Goal: Task Accomplishment & Management: Complete application form

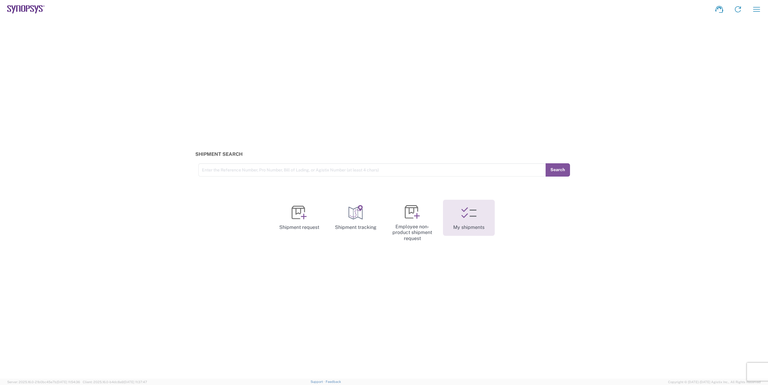
click at [468, 215] on icon at bounding box center [468, 212] width 15 height 15
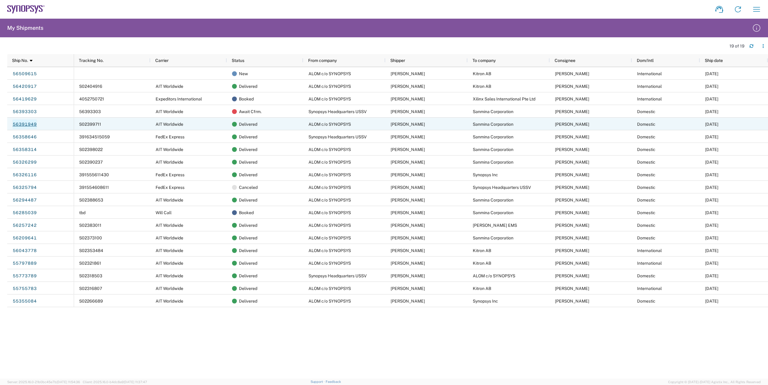
click at [31, 126] on link "56391949" at bounding box center [24, 124] width 25 height 10
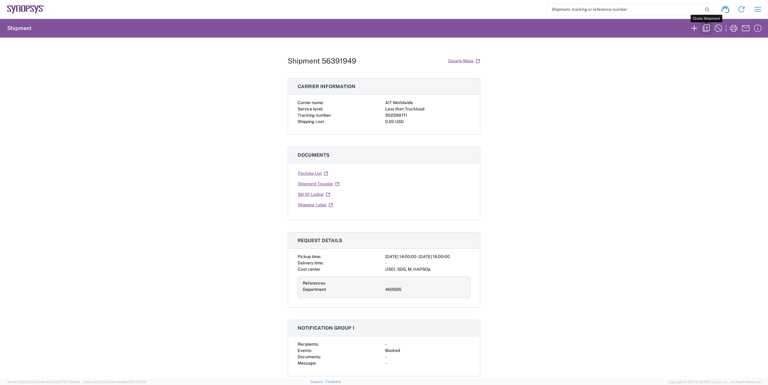
click at [704, 28] on icon "button" at bounding box center [706, 28] width 10 height 10
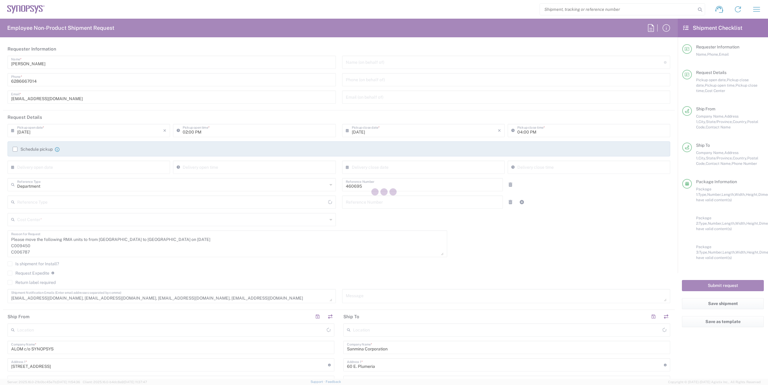
type input "[US_STATE]"
type input "[GEOGRAPHIC_DATA]"
type input "Delivered at Place"
type input "US01, SDG, M, HAPSOp 460695"
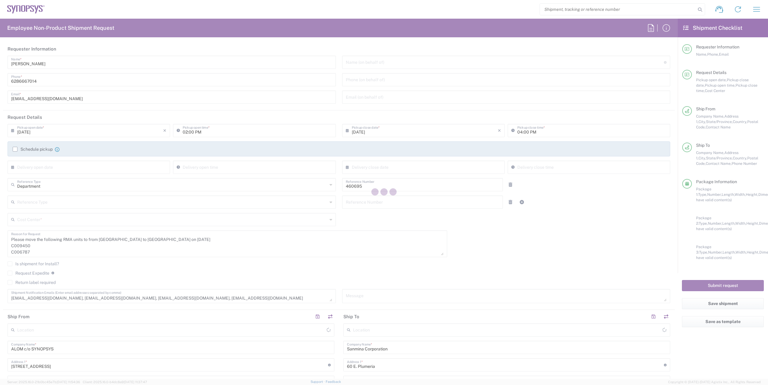
type input "Your Packaging"
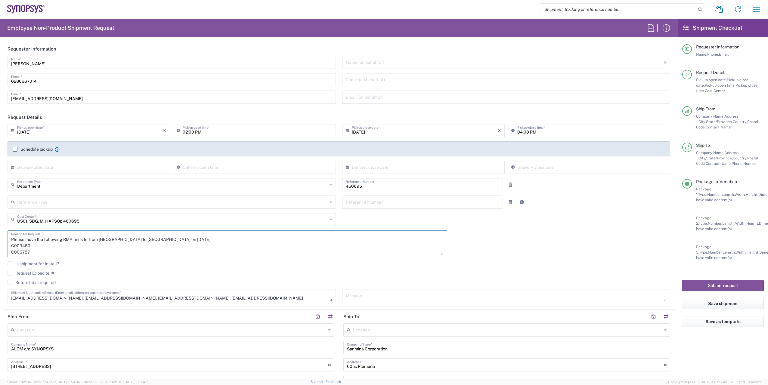
scroll to position [25, 0]
drag, startPoint x: 12, startPoint y: 246, endPoint x: 45, endPoint y: 254, distance: 33.7
click at [44, 254] on textarea "Please move the following RMA units to from [GEOGRAPHIC_DATA] to [GEOGRAPHIC_DA…" at bounding box center [227, 243] width 432 height 23
paste textarea "7236 C006786"
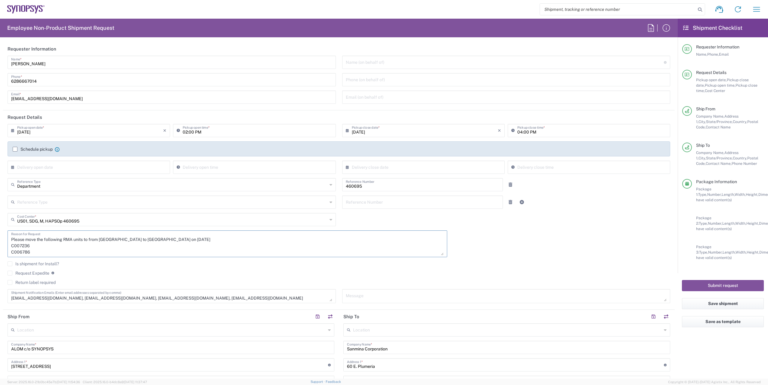
click at [156, 239] on textarea "Please move the following RMA units to from [GEOGRAPHIC_DATA] to [GEOGRAPHIC_DA…" at bounding box center [227, 243] width 432 height 23
click at [197, 242] on textarea "Please move the following RMA units to from [GEOGRAPHIC_DATA] to [GEOGRAPHIC_DA…" at bounding box center [227, 243] width 432 height 23
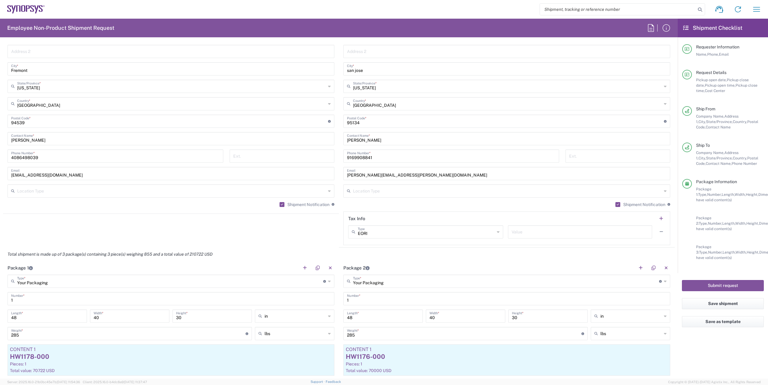
scroll to position [361, 0]
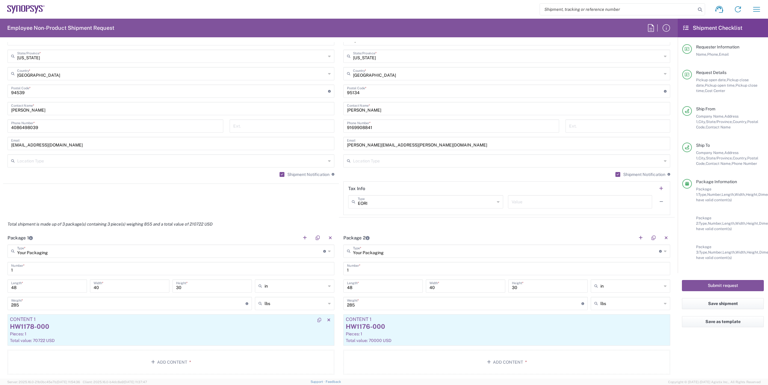
type textarea "Please move the following RMA units to from [GEOGRAPHIC_DATA] to [GEOGRAPHIC_DA…"
click at [66, 330] on div "HW1178-000" at bounding box center [171, 326] width 322 height 9
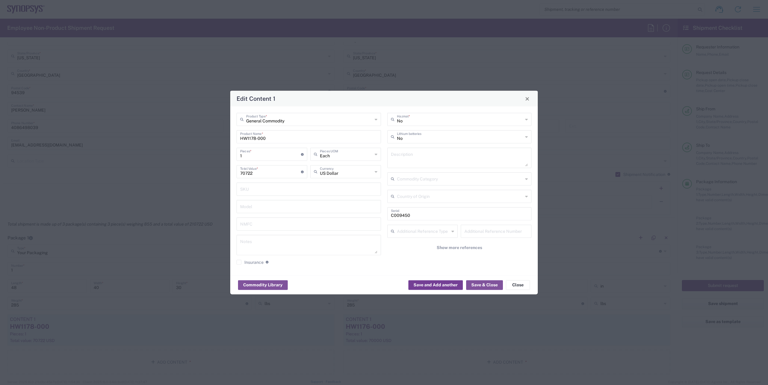
click at [443, 288] on button "Save and Add another" at bounding box center [435, 285] width 54 height 10
click at [260, 120] on input "text" at bounding box center [309, 119] width 126 height 11
click at [270, 143] on span "General Commodity" at bounding box center [308, 142] width 143 height 9
type input "General Commodity"
click at [257, 137] on input "text" at bounding box center [308, 136] width 137 height 11
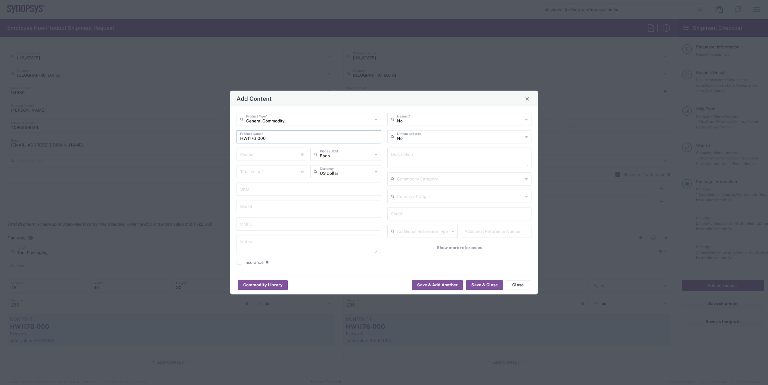
type input "HW1176-000"
click at [278, 155] on input "number" at bounding box center [270, 154] width 61 height 11
type input "1"
click at [251, 167] on input "number" at bounding box center [270, 171] width 61 height 11
type input "70620"
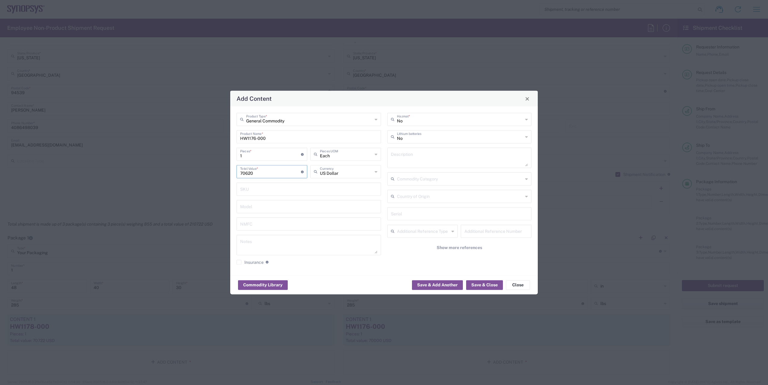
click at [405, 215] on input "text" at bounding box center [459, 213] width 137 height 11
click at [415, 214] on input "text" at bounding box center [459, 213] width 137 height 11
paste input "C006786"
type input "C006786"
click at [478, 285] on button "Save & Close" at bounding box center [484, 285] width 37 height 10
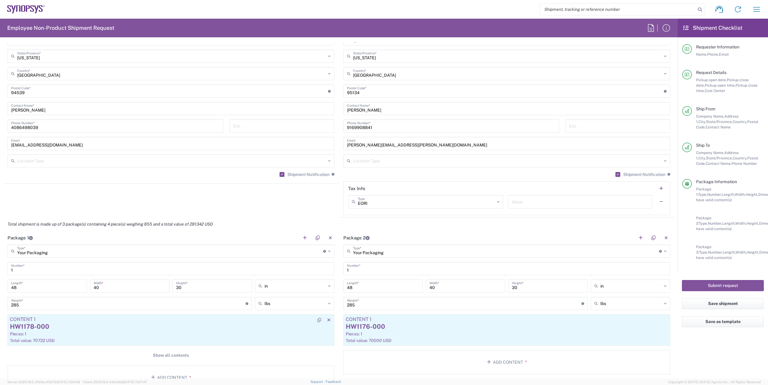
click at [267, 340] on div "Total value: 70722 USD" at bounding box center [171, 340] width 322 height 5
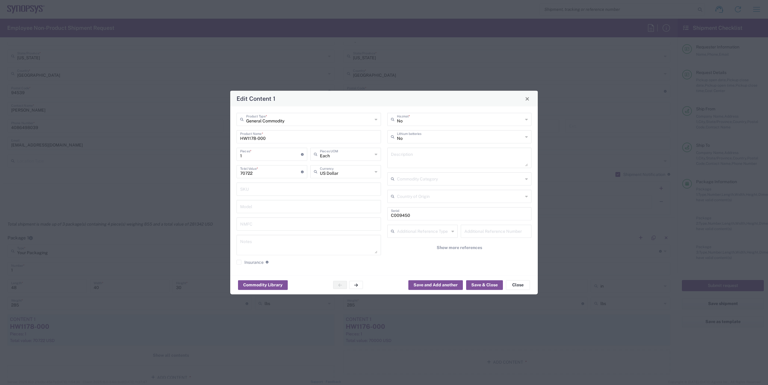
drag, startPoint x: 404, startPoint y: 217, endPoint x: 411, endPoint y: 217, distance: 6.9
click at [404, 217] on input "C009450" at bounding box center [459, 213] width 137 height 11
drag, startPoint x: 414, startPoint y: 217, endPoint x: 373, endPoint y: 217, distance: 41.2
click at [373, 217] on div "General Commodity Product Type * HW1178-000 Product Name * 1 Pieces * Number of…" at bounding box center [383, 191] width 301 height 156
paste input "7236"
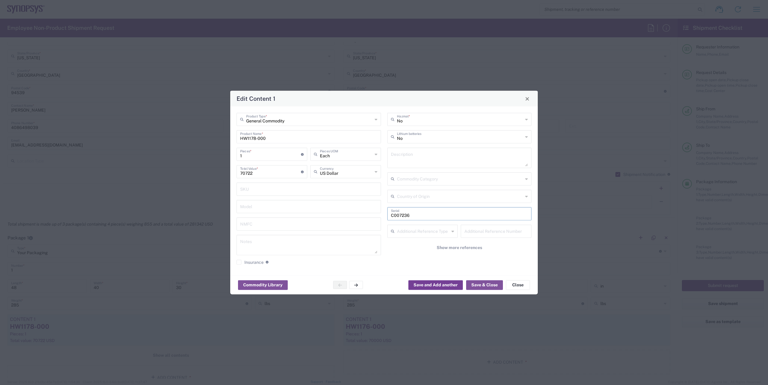
type input "C007236"
click at [447, 287] on button "Save and Add another" at bounding box center [435, 285] width 54 height 10
click at [517, 286] on button "Close" at bounding box center [518, 285] width 24 height 10
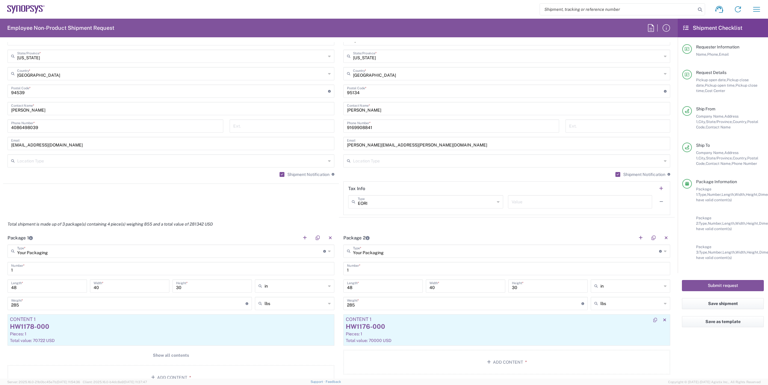
scroll to position [451, 0]
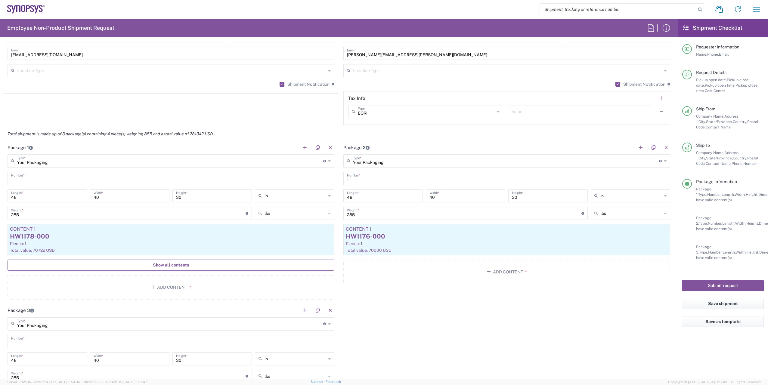
click at [183, 263] on span "Show all contents" at bounding box center [171, 265] width 36 height 6
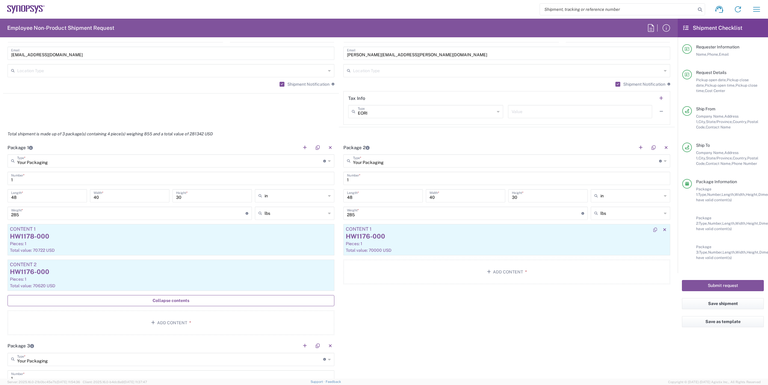
click at [411, 246] on div "Pieces: 1" at bounding box center [507, 243] width 322 height 5
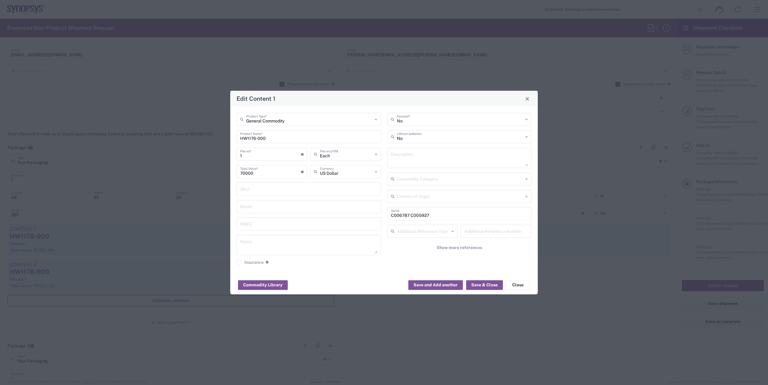
click at [531, 100] on div "Edit Content 1" at bounding box center [383, 99] width 307 height 16
click at [529, 99] on span "Close" at bounding box center [527, 99] width 4 height 4
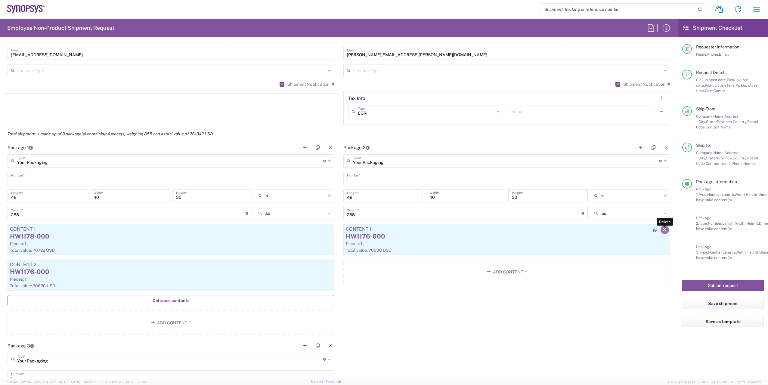
click at [663, 230] on icon "button" at bounding box center [664, 230] width 3 height 4
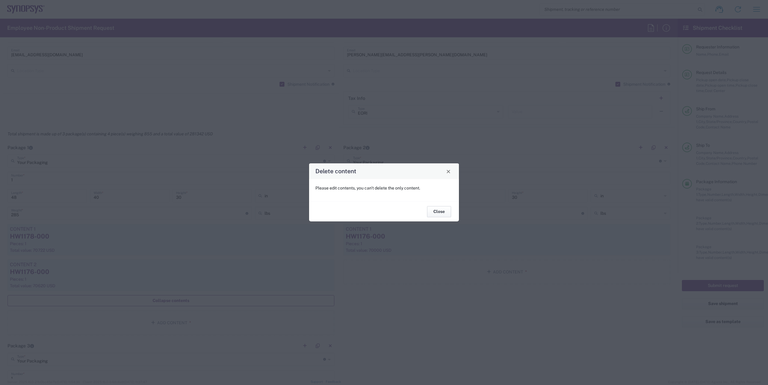
click at [438, 212] on button "Close" at bounding box center [439, 211] width 24 height 11
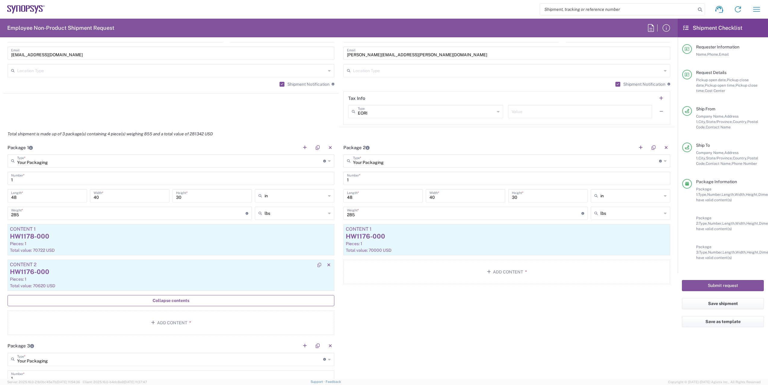
click at [268, 274] on div "HW1176-000" at bounding box center [171, 271] width 322 height 9
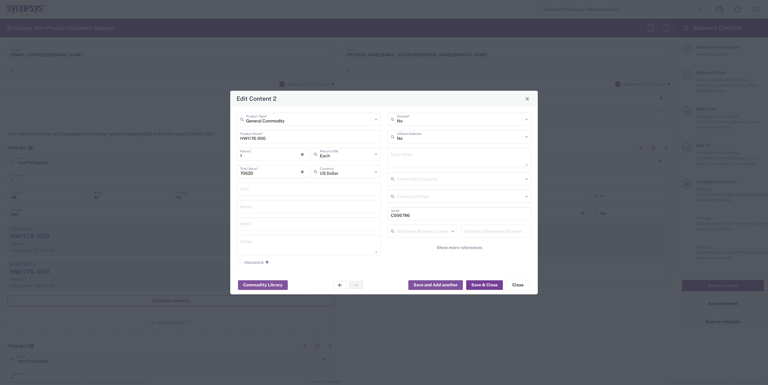
click at [487, 285] on button "Save & Close" at bounding box center [484, 285] width 37 height 10
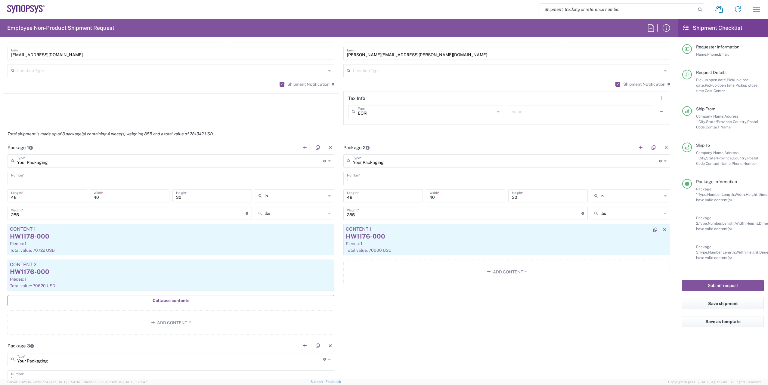
drag, startPoint x: 436, startPoint y: 236, endPoint x: 426, endPoint y: 236, distance: 9.9
click at [426, 236] on div "HW1176-000" at bounding box center [507, 236] width 322 height 9
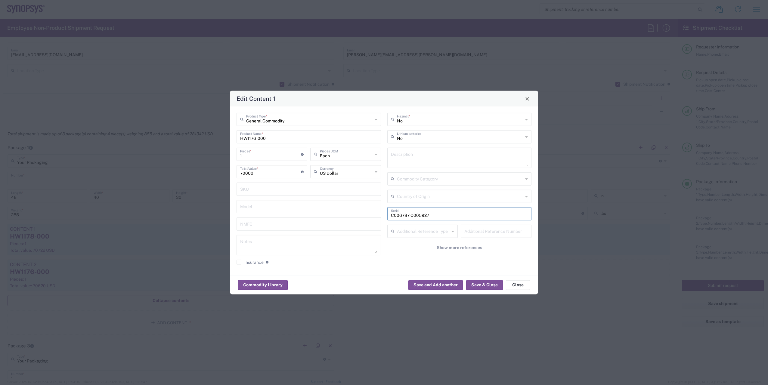
drag, startPoint x: 442, startPoint y: 216, endPoint x: 372, endPoint y: 212, distance: 69.6
click at [372, 212] on div "General Commodity Product Type * HW1176-000 Product Name * 1 Pieces * Number of…" at bounding box center [383, 191] width 301 height 156
drag, startPoint x: 264, startPoint y: 171, endPoint x: 215, endPoint y: 163, distance: 49.7
click at [212, 167] on div "Edit Content 1 General Commodity Product Type * HW1176-000 Product Name * 1 Pie…" at bounding box center [384, 192] width 768 height 385
drag, startPoint x: 244, startPoint y: 156, endPoint x: 255, endPoint y: 153, distance: 11.2
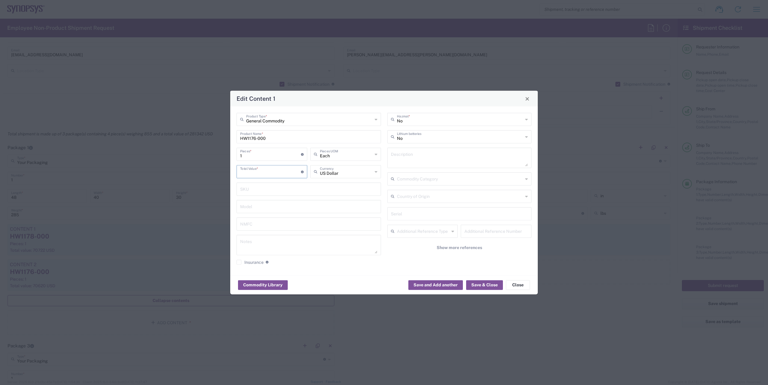
click at [215, 156] on div "Edit Content 1 General Commodity Product Type * HW1176-000 Product Name * 1 Pie…" at bounding box center [384, 192] width 768 height 385
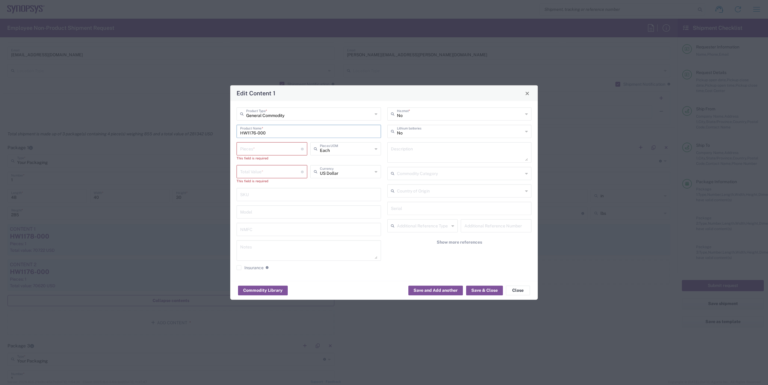
drag, startPoint x: 274, startPoint y: 136, endPoint x: 249, endPoint y: 126, distance: 26.6
click at [176, 129] on div "Edit Content 1 General Commodity Product Type * HW1176-000 Product Name * Piece…" at bounding box center [384, 192] width 768 height 385
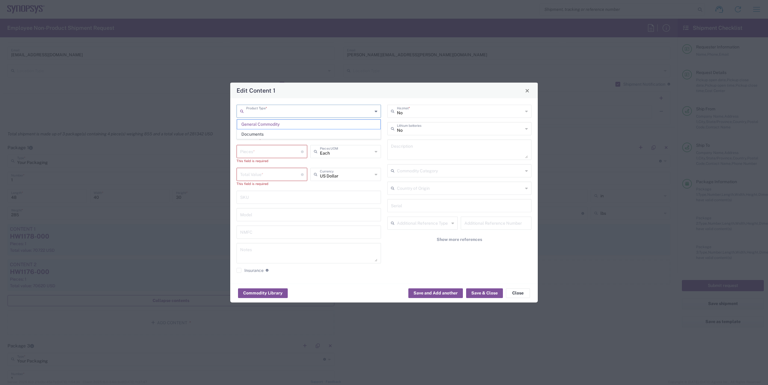
drag, startPoint x: 236, startPoint y: 118, endPoint x: 199, endPoint y: 115, distance: 37.5
click at [196, 115] on div "Edit Content 1 Product Type * Product Name * This field is required Pieces * Nu…" at bounding box center [384, 192] width 768 height 385
drag, startPoint x: 269, startPoint y: 111, endPoint x: 221, endPoint y: 114, distance: 47.9
click at [198, 109] on div "Edit Content 1 General Commodit Product Type * Product Name * This field is req…" at bounding box center [384, 192] width 768 height 385
type input "General Commodit"
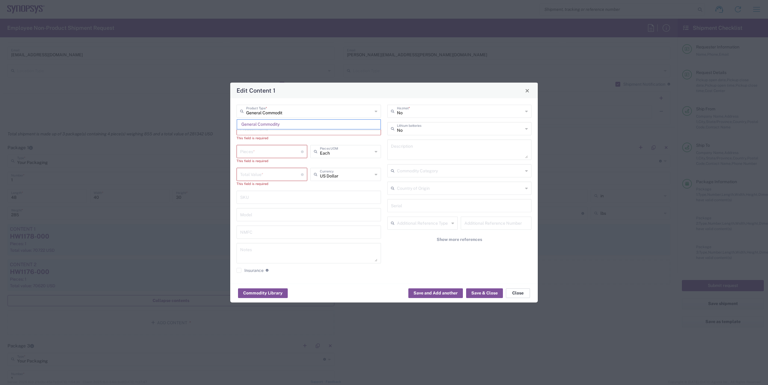
click at [521, 295] on button "Close" at bounding box center [518, 293] width 24 height 10
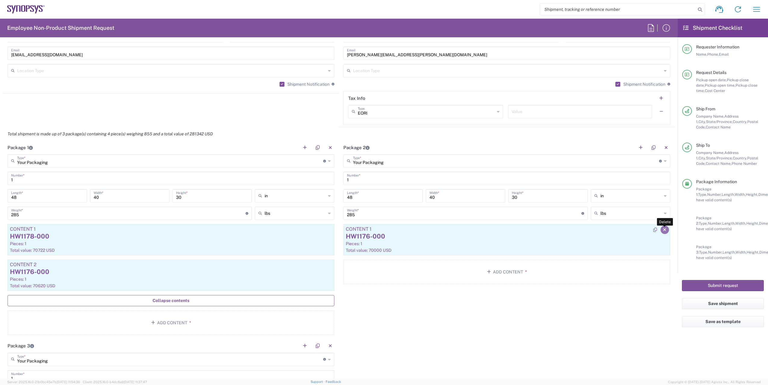
click at [660, 229] on button "button" at bounding box center [664, 230] width 8 height 8
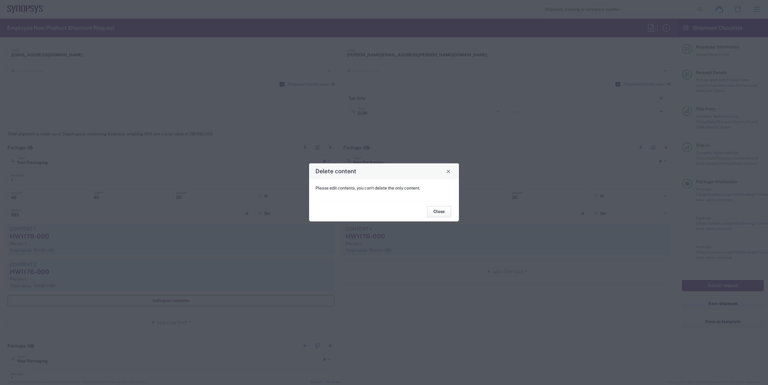
click at [443, 213] on button "Close" at bounding box center [439, 211] width 24 height 11
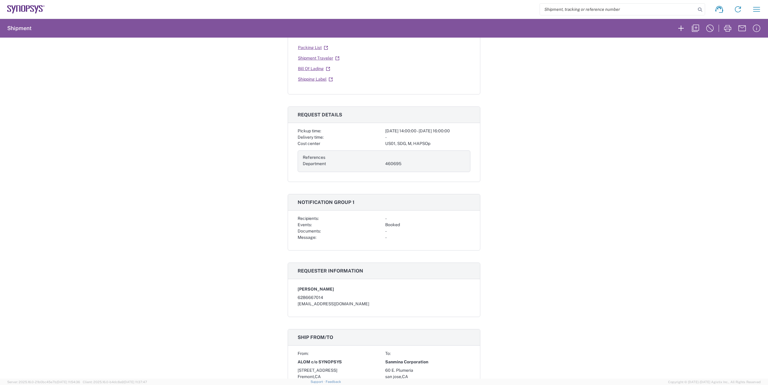
scroll to position [120, 0]
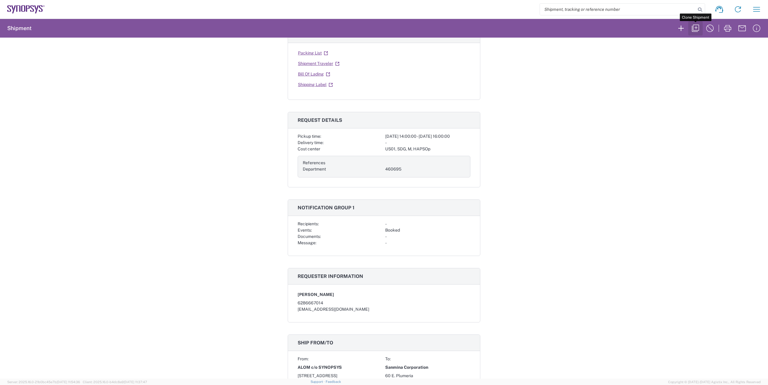
click at [695, 28] on icon "button" at bounding box center [695, 28] width 10 height 10
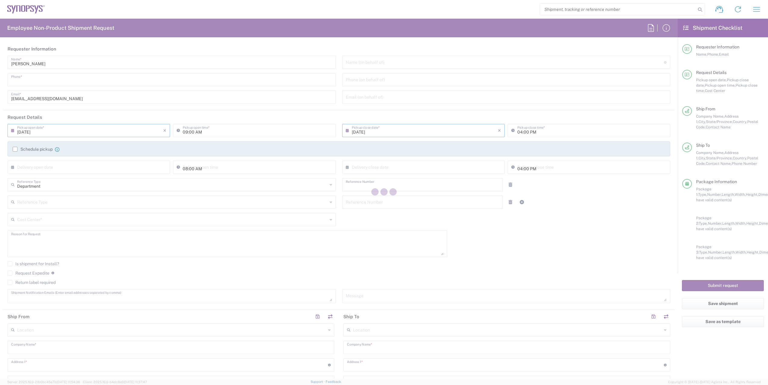
type input "6286667014"
type input "[DATE]"
type input "02:00 PM"
type input "[DATE]"
type input "460695"
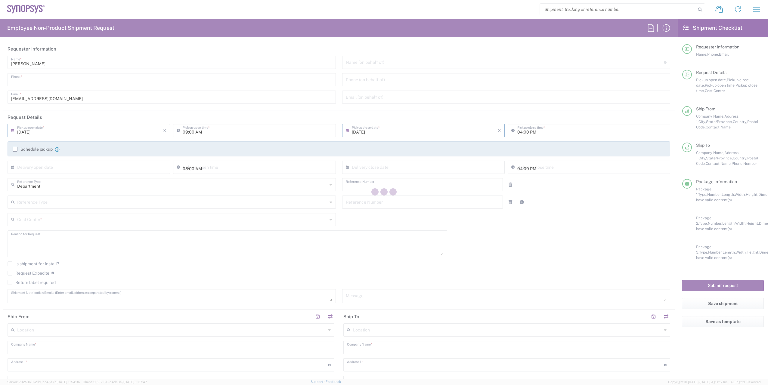
type textarea "Please move the following RMA units to from [GEOGRAPHIC_DATA] to [GEOGRAPHIC_DA…"
type textarea "[EMAIL_ADDRESS][DOMAIN_NAME], [EMAIL_ADDRESS][DOMAIN_NAME], [EMAIL_ADDRESS][DOM…"
type input "ALOM c/o SYNOPSYS"
type input "[STREET_ADDRESS]"
type input "Fremont"
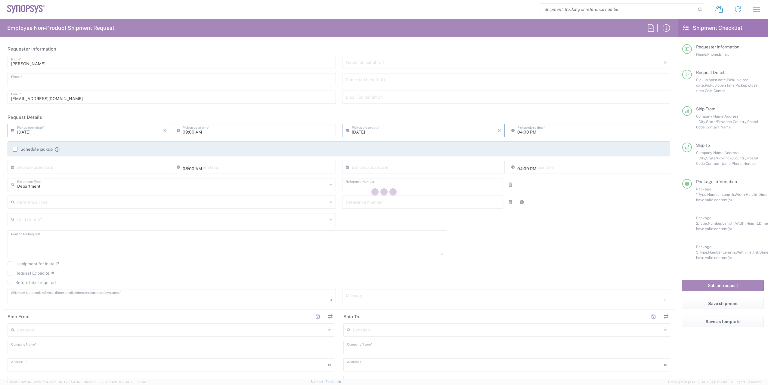
type input "94539"
type input "[PERSON_NAME]"
type input "4086498039"
type input "[EMAIL_ADDRESS][DOMAIN_NAME]"
type input "Sanmina Corporation"
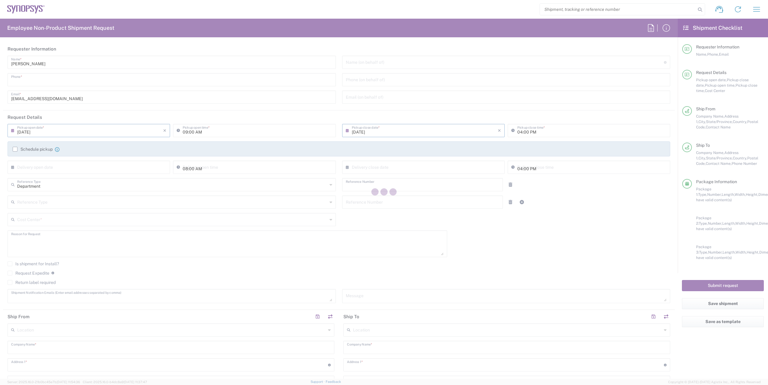
type input "60 E. Plumeria"
type input "san jose"
type input "95134"
type input "[PERSON_NAME]"
type input "9169908841"
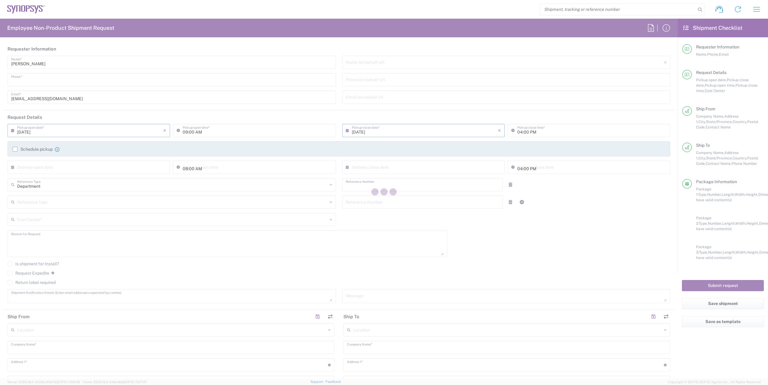
type input "[PERSON_NAME][EMAIL_ADDRESS][PERSON_NAME][DOMAIN_NAME]"
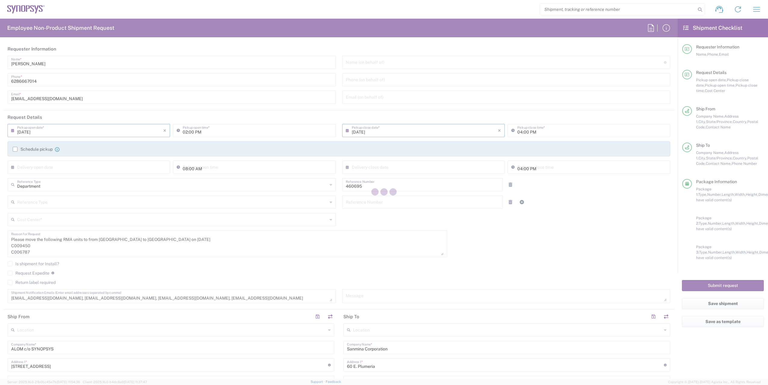
type input "[US_STATE]"
type input "US01, SDG, M, HAPSOp 460695"
type input "Your Packaging"
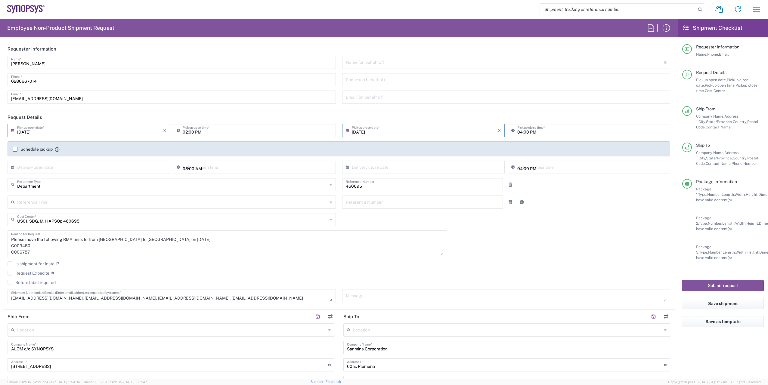
type input "Your Packaging"
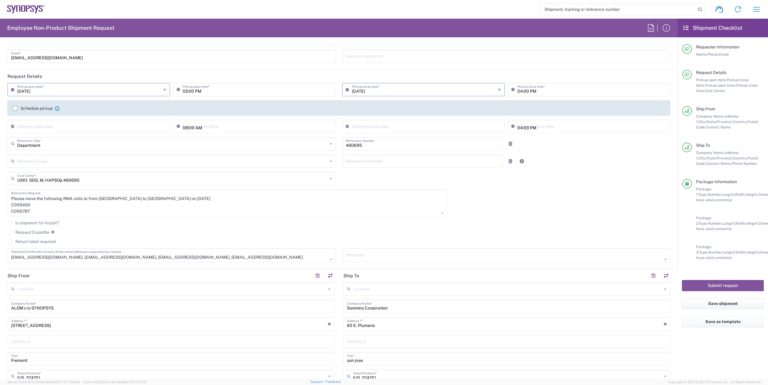
scroll to position [90, 0]
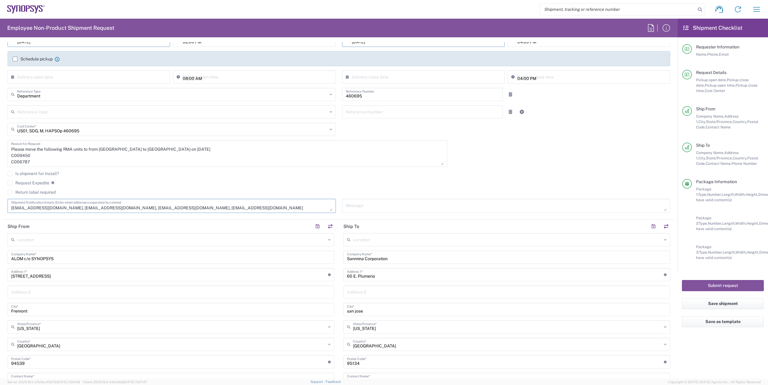
click at [217, 207] on textarea "[EMAIL_ADDRESS][DOMAIN_NAME], [EMAIL_ADDRESS][DOMAIN_NAME], [EMAIL_ADDRESS][DOM…" at bounding box center [171, 206] width 321 height 11
drag, startPoint x: 11, startPoint y: 156, endPoint x: 33, endPoint y: 161, distance: 22.0
click at [33, 161] on textarea "Please move the following RMA units to from [GEOGRAPHIC_DATA] to [GEOGRAPHIC_DA…" at bounding box center [227, 153] width 432 height 23
paste textarea "7236 C006786"
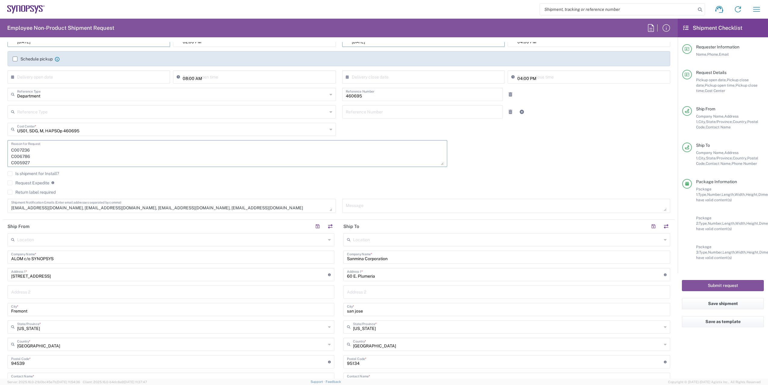
scroll to position [6, 0]
click at [42, 161] on textarea "Please move the following RMA units to from [GEOGRAPHIC_DATA] to [GEOGRAPHIC_DA…" at bounding box center [227, 153] width 432 height 23
drag, startPoint x: 12, startPoint y: 155, endPoint x: 48, endPoint y: 181, distance: 44.1
click at [48, 181] on div "[DATE] × Pickup open date * Cancel Apply 02:00 PM Pickup open time * [DATE] × P…" at bounding box center [339, 126] width 669 height 184
paste textarea
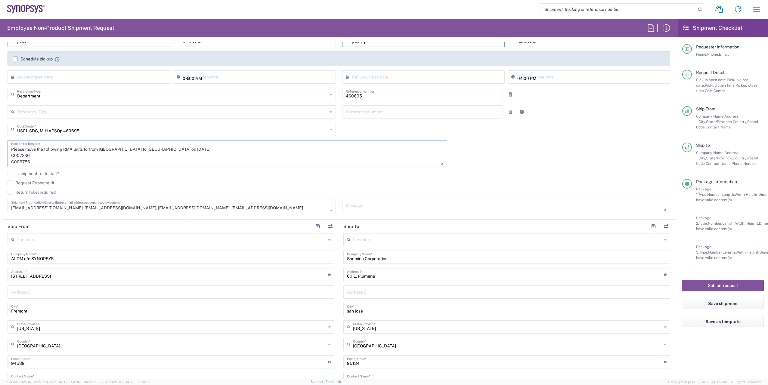
scroll to position [0, 0]
click at [51, 161] on textarea "Please move the following RMA units to from [GEOGRAPHIC_DATA] to [GEOGRAPHIC_DA…" at bounding box center [227, 153] width 432 height 23
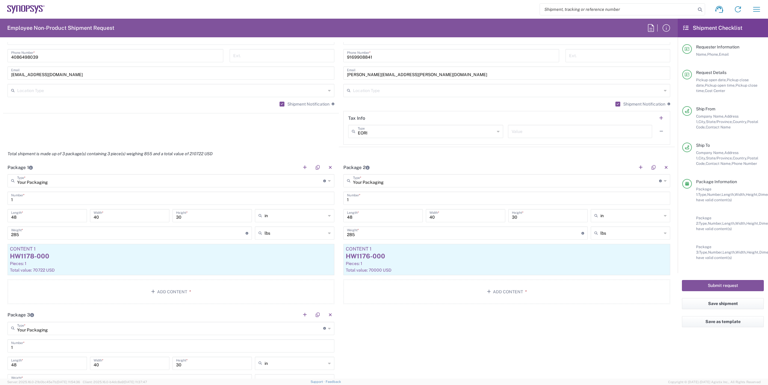
scroll to position [451, 0]
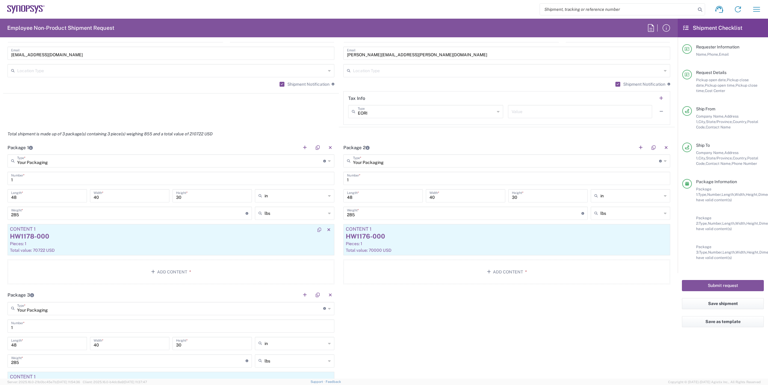
type textarea "Please move the following RMA units to from [GEOGRAPHIC_DATA] to [GEOGRAPHIC_DA…"
click at [298, 241] on div "HW1178-000" at bounding box center [171, 236] width 322 height 9
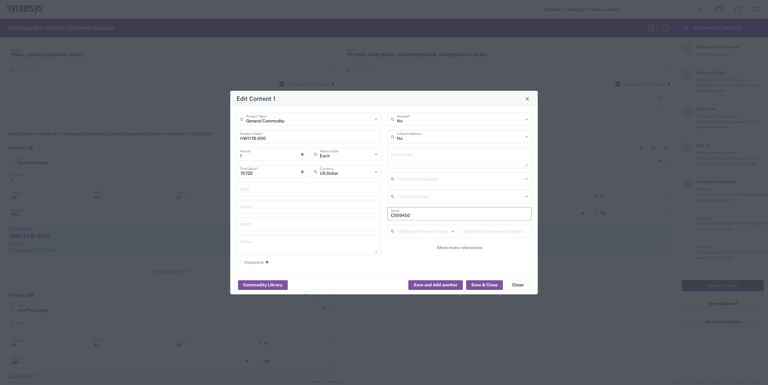
click at [413, 216] on input "C009450" at bounding box center [459, 213] width 137 height 11
drag, startPoint x: 416, startPoint y: 216, endPoint x: 381, endPoint y: 216, distance: 34.6
click at [381, 216] on div "General Commodity Product Type * HW1178-000 Product Name * 1 Pieces * Number of…" at bounding box center [383, 191] width 301 height 156
paste input "7236"
type input "C007236"
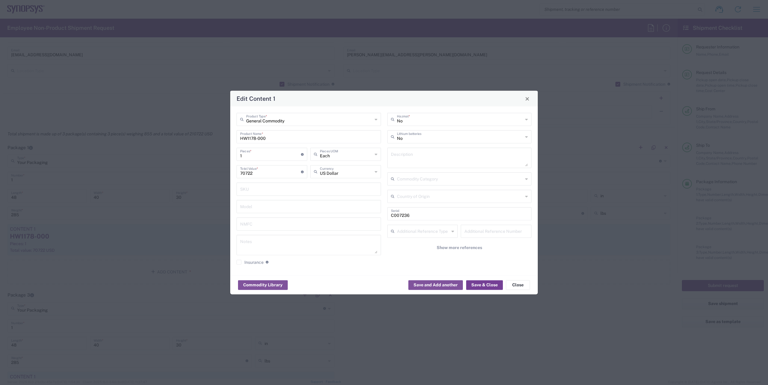
click at [488, 285] on button "Save & Close" at bounding box center [484, 285] width 37 height 10
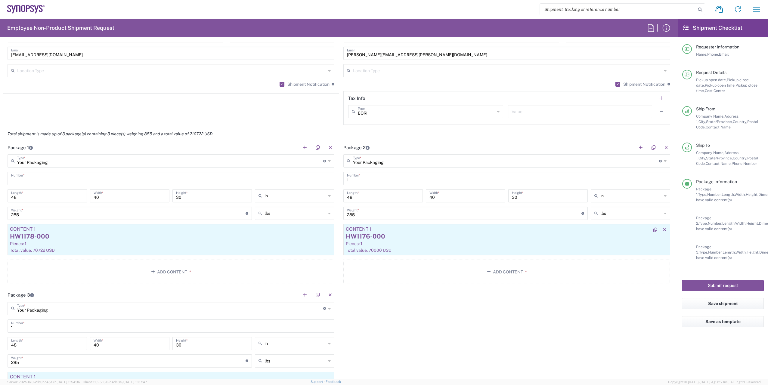
click at [412, 242] on div "Pieces: 1" at bounding box center [507, 243] width 322 height 5
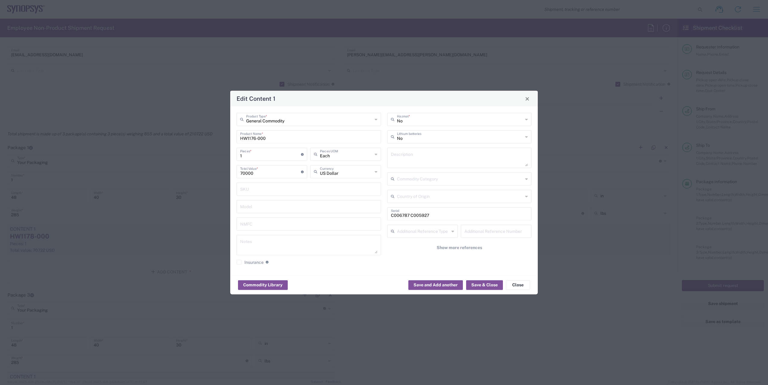
drag, startPoint x: 437, startPoint y: 215, endPoint x: 443, endPoint y: 215, distance: 5.7
click at [437, 215] on input "C006787 C005927" at bounding box center [459, 213] width 137 height 11
drag, startPoint x: 444, startPoint y: 216, endPoint x: 359, endPoint y: 215, distance: 85.4
click at [359, 215] on div "General Commodity Product Type * HW1176-000 Product Name * 1 Pieces * Number of…" at bounding box center [383, 191] width 301 height 156
paste input "6"
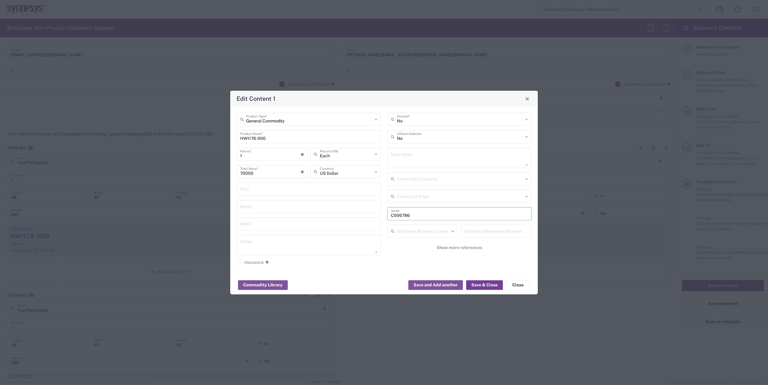
type input "C006786"
click at [483, 287] on button "Save & Close" at bounding box center [484, 285] width 37 height 10
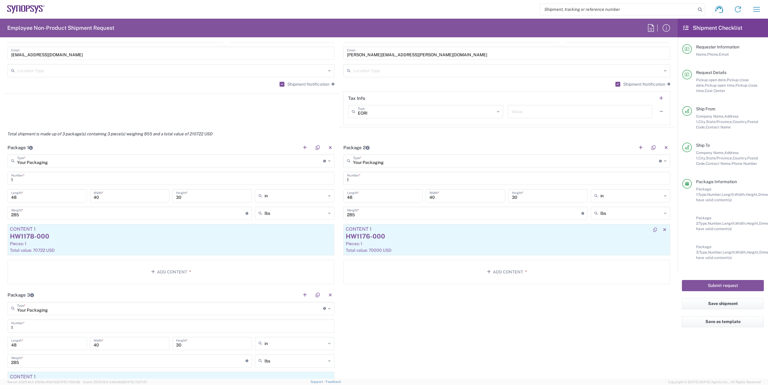
click at [425, 249] on div "Total value: 70000 USD" at bounding box center [507, 250] width 322 height 5
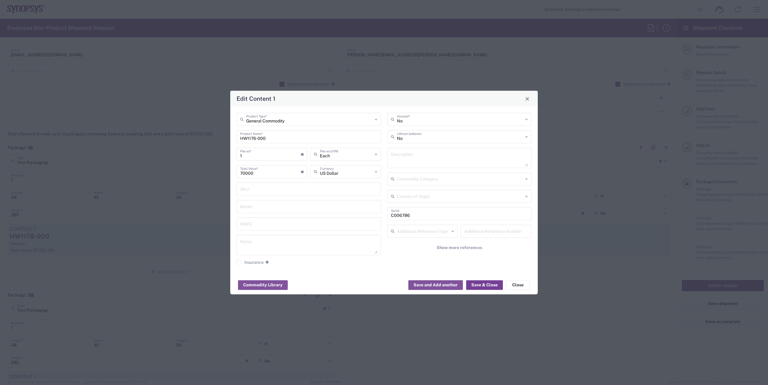
click at [493, 285] on button "Save & Close" at bounding box center [484, 285] width 37 height 10
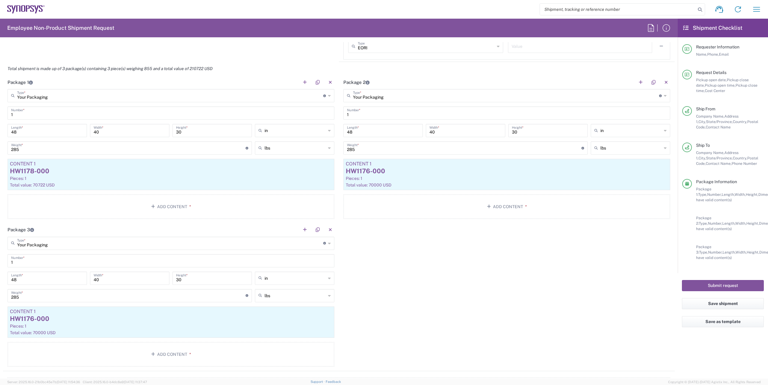
scroll to position [511, 0]
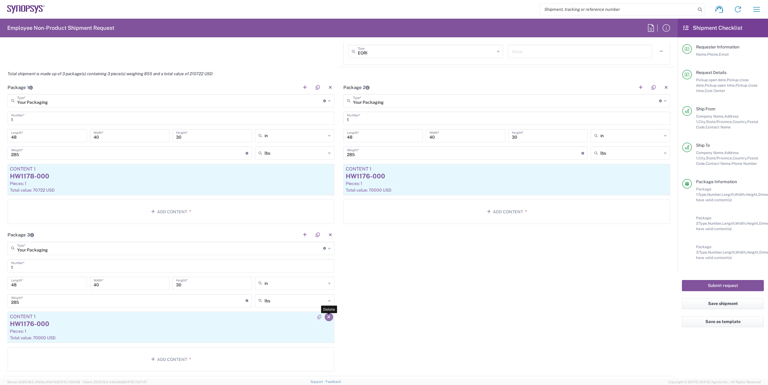
click at [327, 317] on icon "button" at bounding box center [328, 317] width 3 height 4
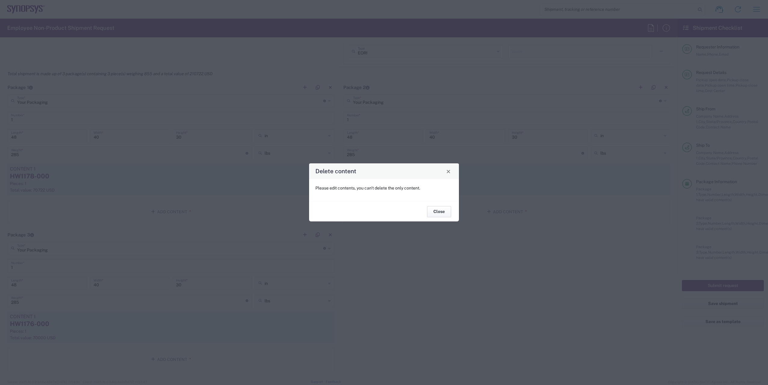
click at [447, 212] on button "Close" at bounding box center [439, 211] width 24 height 11
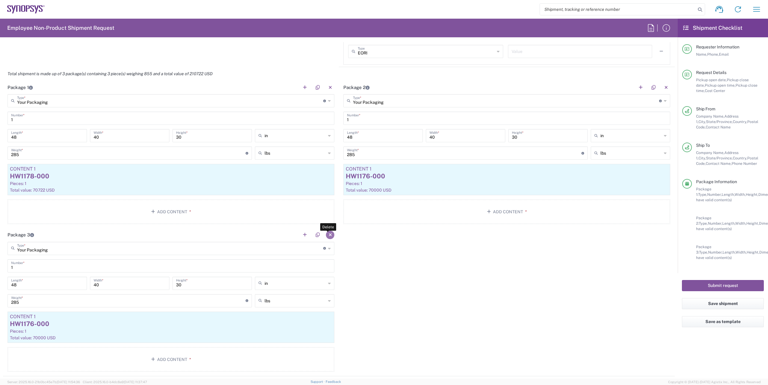
click at [330, 234] on button "button" at bounding box center [330, 235] width 8 height 8
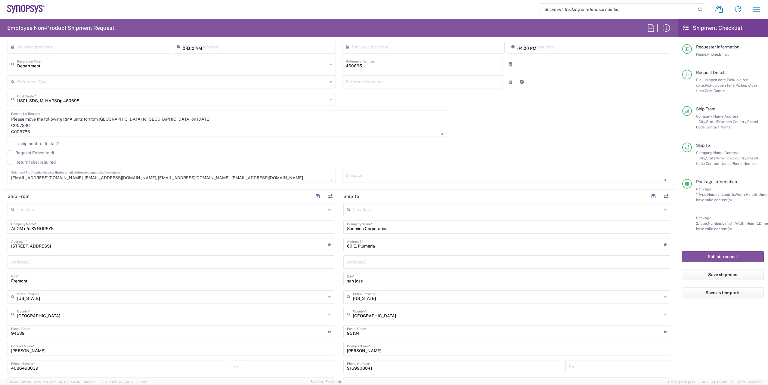
scroll to position [0, 0]
click at [156, 117] on textarea "Please move the following RMA units to from [GEOGRAPHIC_DATA] to [GEOGRAPHIC_DA…" at bounding box center [227, 123] width 432 height 23
type textarea "Please move the following RMA units to from [GEOGRAPHIC_DATA] to [GEOGRAPHIC_DA…"
click at [723, 258] on button "Submit request" at bounding box center [723, 256] width 82 height 11
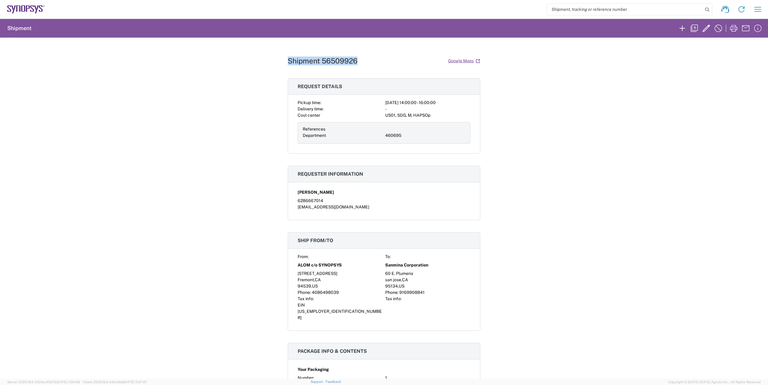
drag, startPoint x: 355, startPoint y: 59, endPoint x: 286, endPoint y: 61, distance: 69.5
click at [288, 61] on h1 "Shipment 56509926" at bounding box center [323, 61] width 70 height 9
copy h1 "Shipment 56509926"
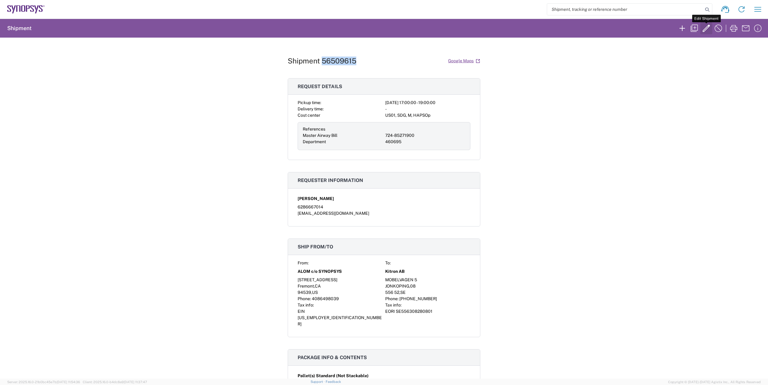
click at [703, 29] on icon "button" at bounding box center [706, 28] width 10 height 10
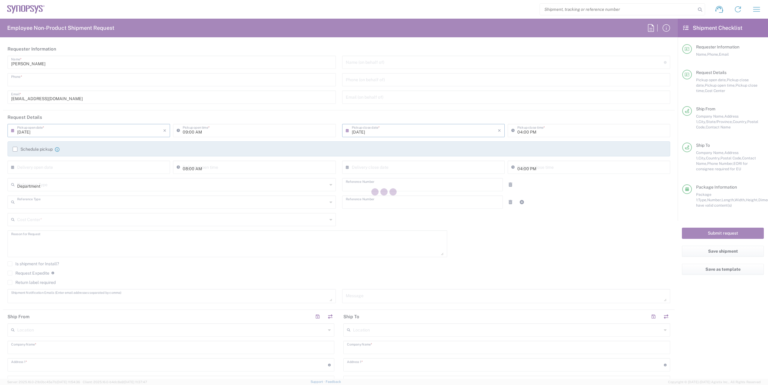
type input "6286667014"
type input "[DATE]"
type input "05:00 PM"
type input "[DATE]"
type input "07:00 PM"
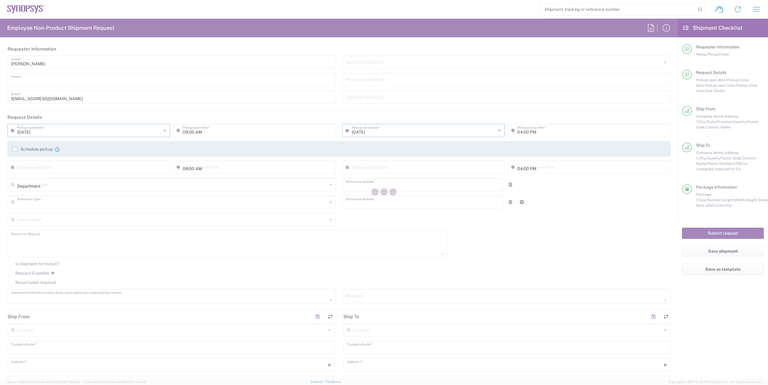
type input "724-85271900"
type input "Department"
type input "460695"
type textarea "Please help ship this B6 - RMA unit to Kitron K157595 K171010"
type textarea "faizanq@synopsys.com, rafael@synopsys.com, kford@synopsys.com, cpotter@synopsys…"
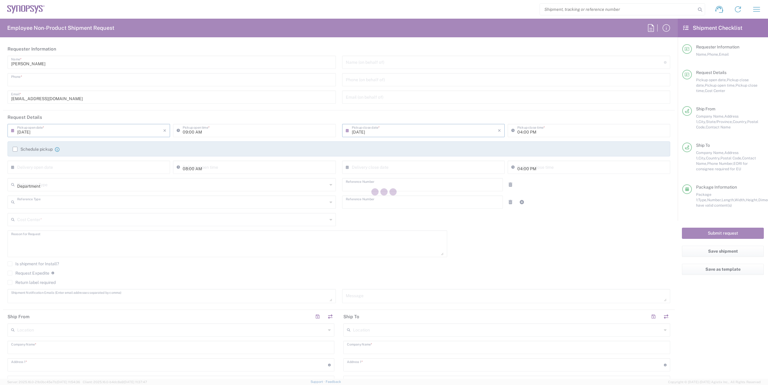
type input "ALOM c/o SYNOPSYS"
type input "[STREET_ADDRESS]"
type input "Fremont"
type input "94539"
type input "[PERSON_NAME]"
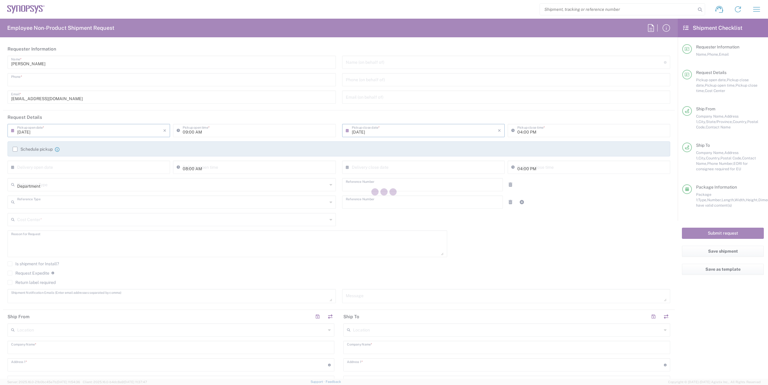
type input "4086498039"
type input "[EMAIL_ADDRESS][DOMAIN_NAME]"
type input "Kitron AB"
type input "MOBELVAGEN 5"
type input "JONKOPING"
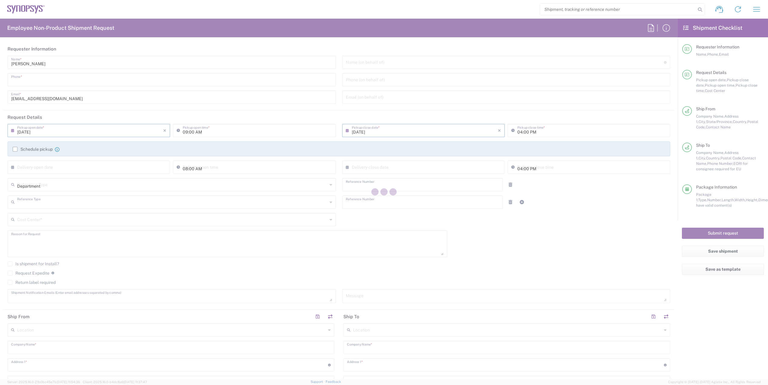
type input "[GEOGRAPHIC_DATA]"
type input "556 52"
type input "[PERSON_NAME]"
type input "+46362902165"
type input "marcus.warhag@kitron.com"
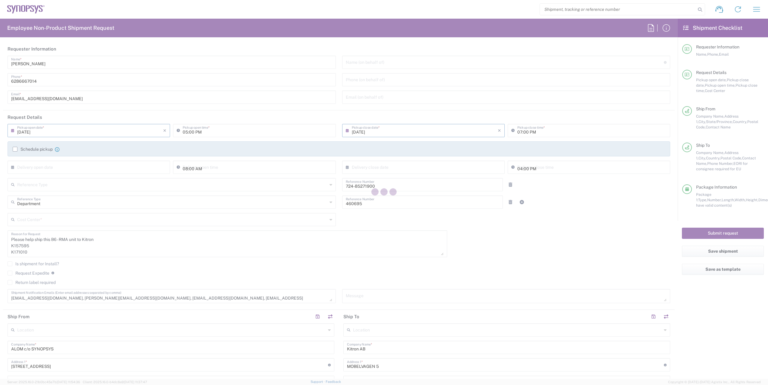
type input "US01, SDG, M, HAPSOp 460695"
type input "[US_STATE]"
type input "Jönköpings län"
type input "[US_STATE]"
type input "Skåne län"
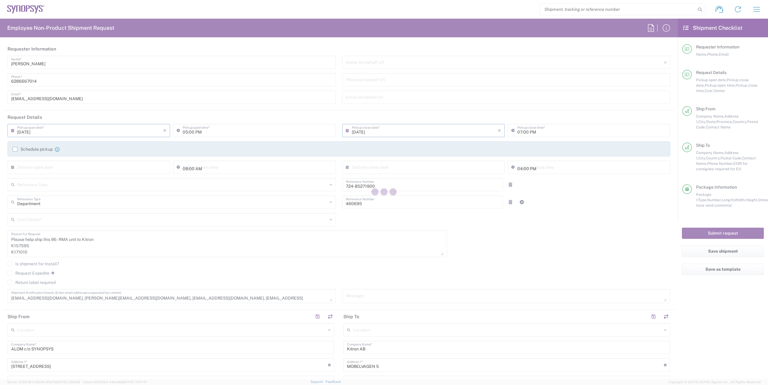
type input "Pallet(s) Standard (Not Stackable)"
